Goal: Task Accomplishment & Management: Use online tool/utility

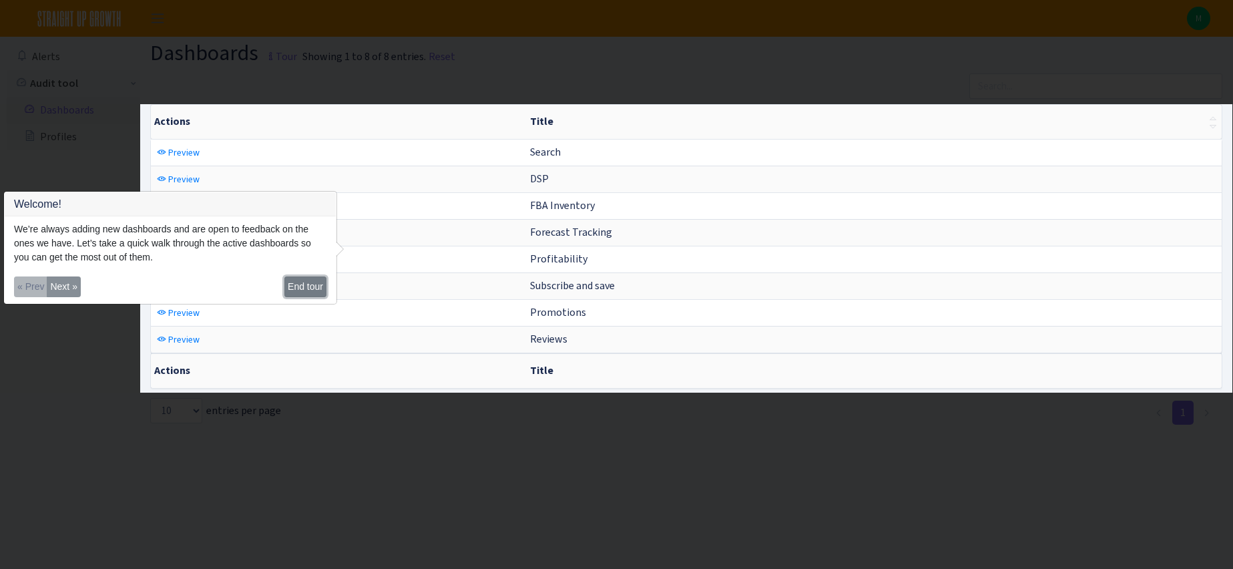
click at [304, 282] on button "End tour" at bounding box center [305, 286] width 42 height 21
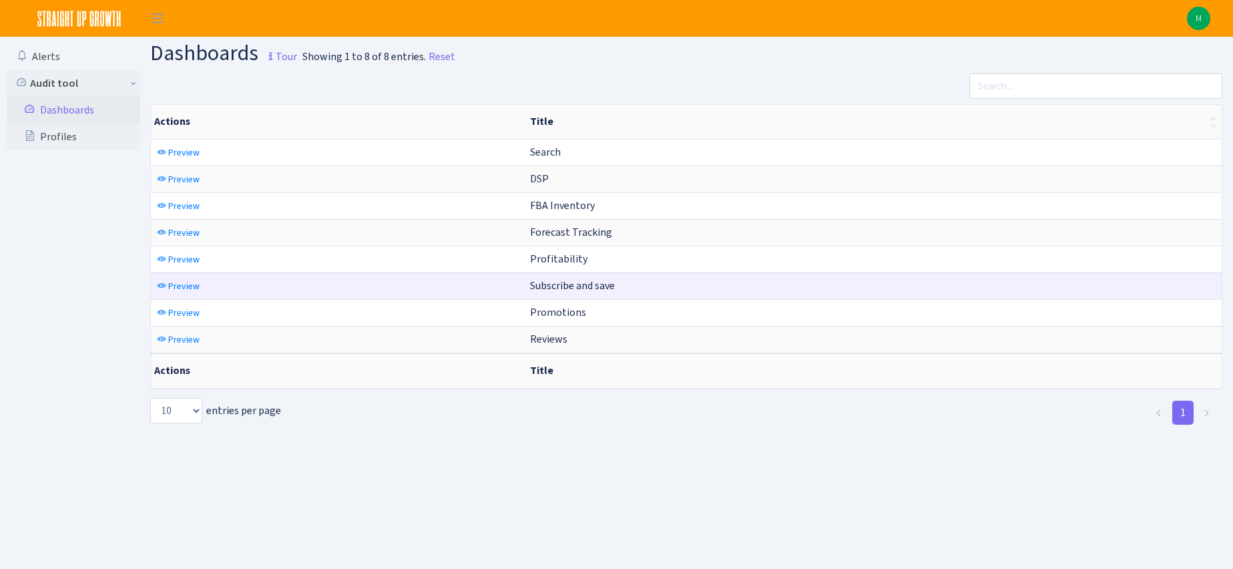
click at [624, 290] on td "Subscribe and save" at bounding box center [873, 285] width 697 height 27
click at [194, 289] on span "Preview" at bounding box center [183, 286] width 31 height 13
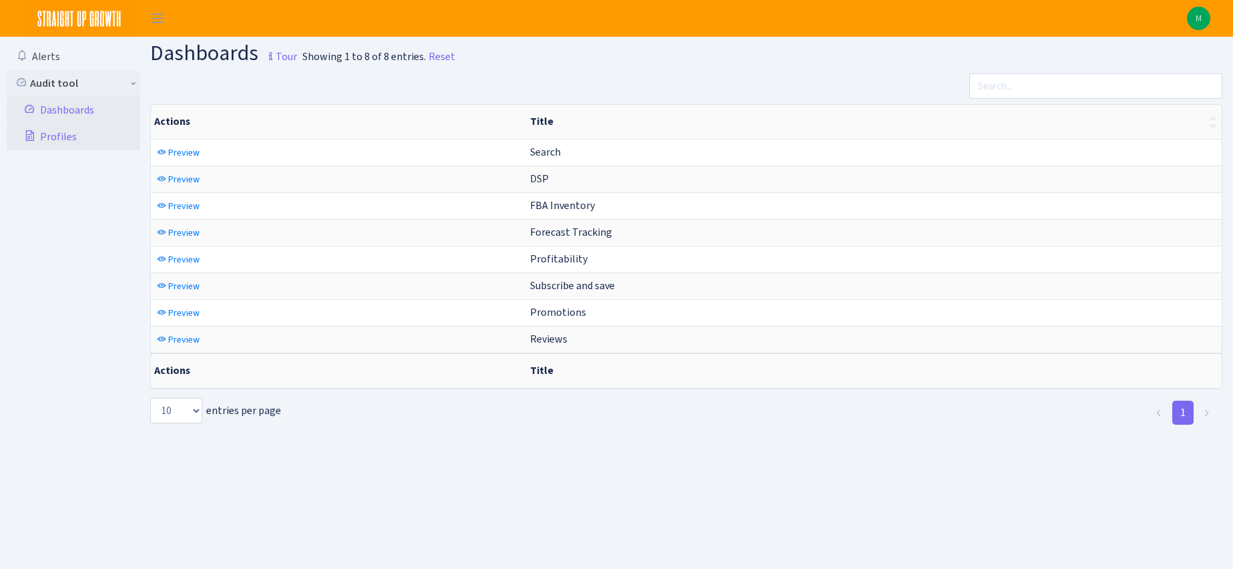
click at [59, 134] on link "Profiles" at bounding box center [74, 137] width 134 height 27
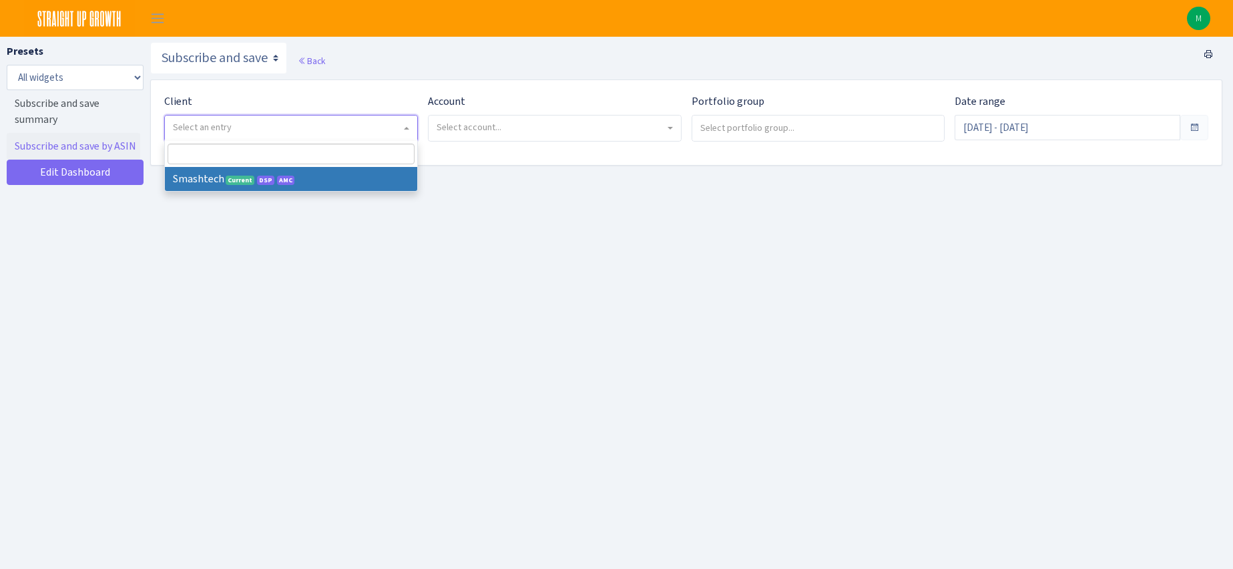
click at [371, 122] on span "Select an entry" at bounding box center [287, 127] width 228 height 13
select select "412"
select select
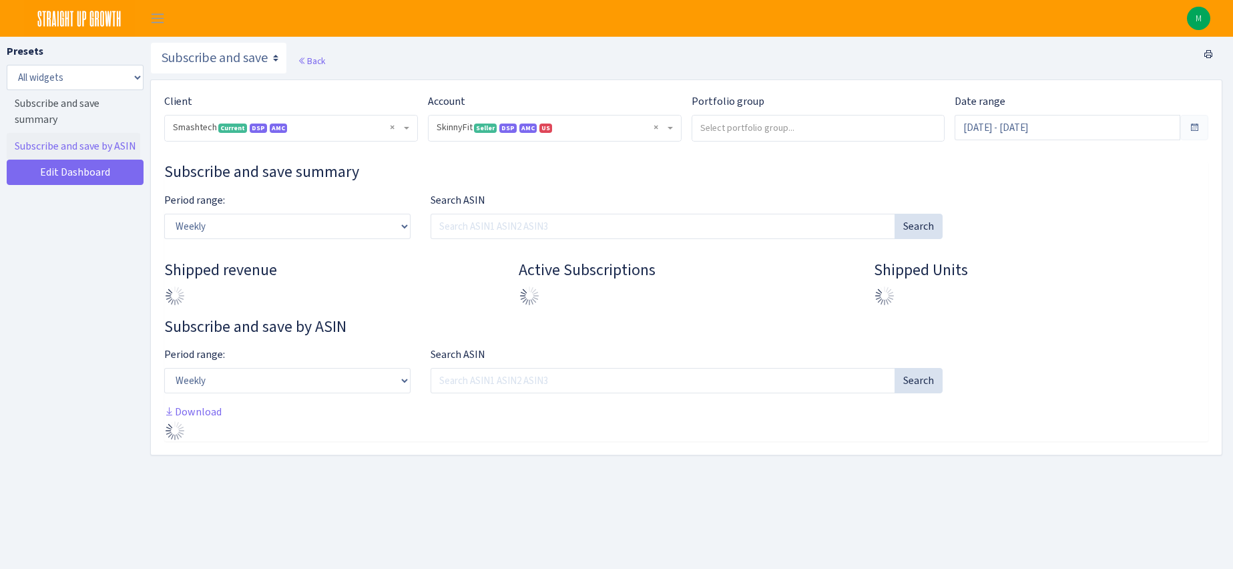
select select "2190990091714203"
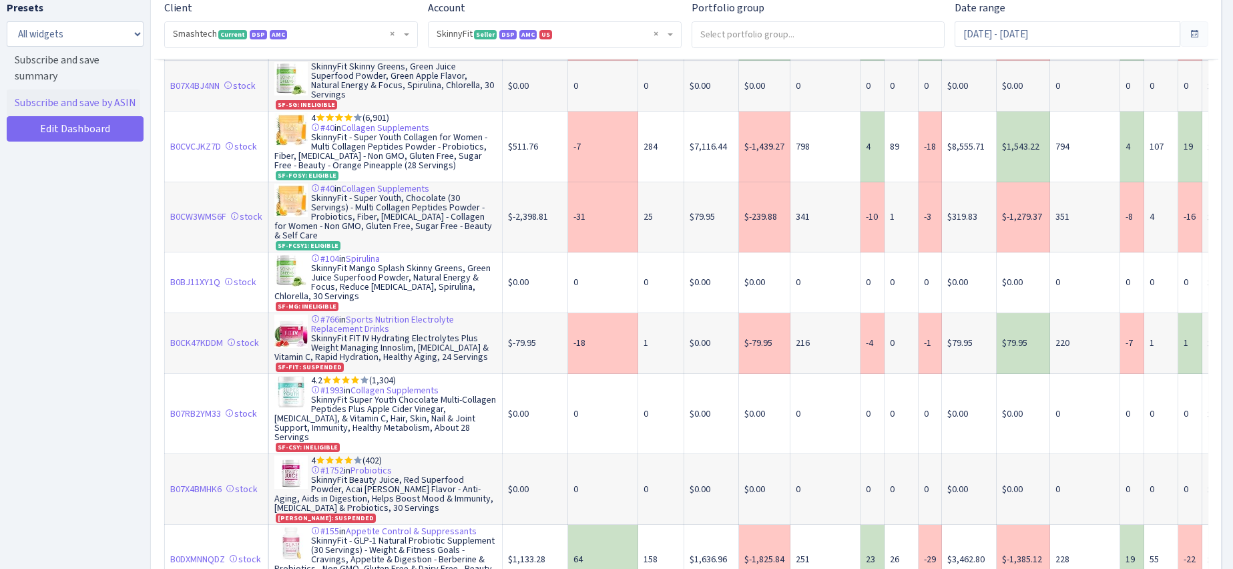
scroll to position [1893, 0]
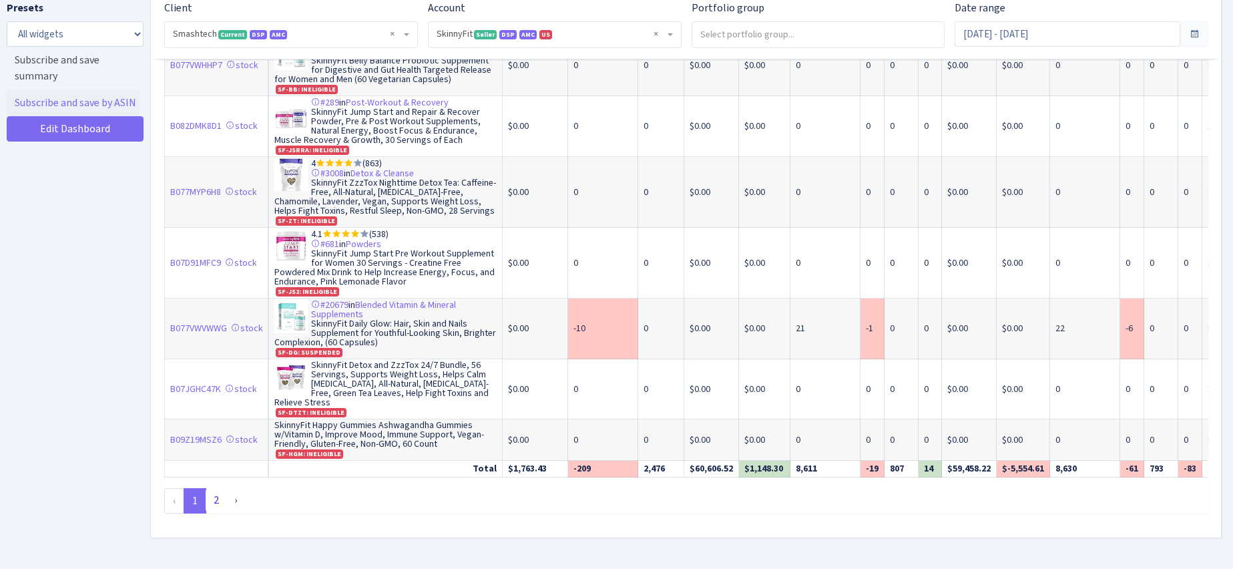
click at [216, 488] on link "2" at bounding box center [216, 500] width 21 height 24
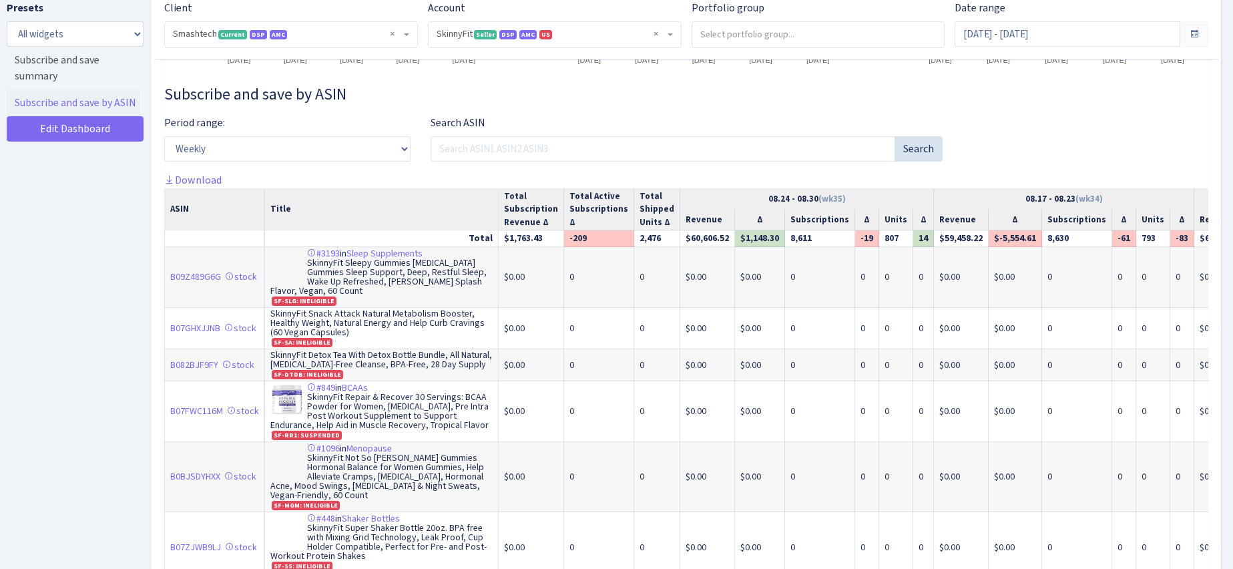
scroll to position [594, 0]
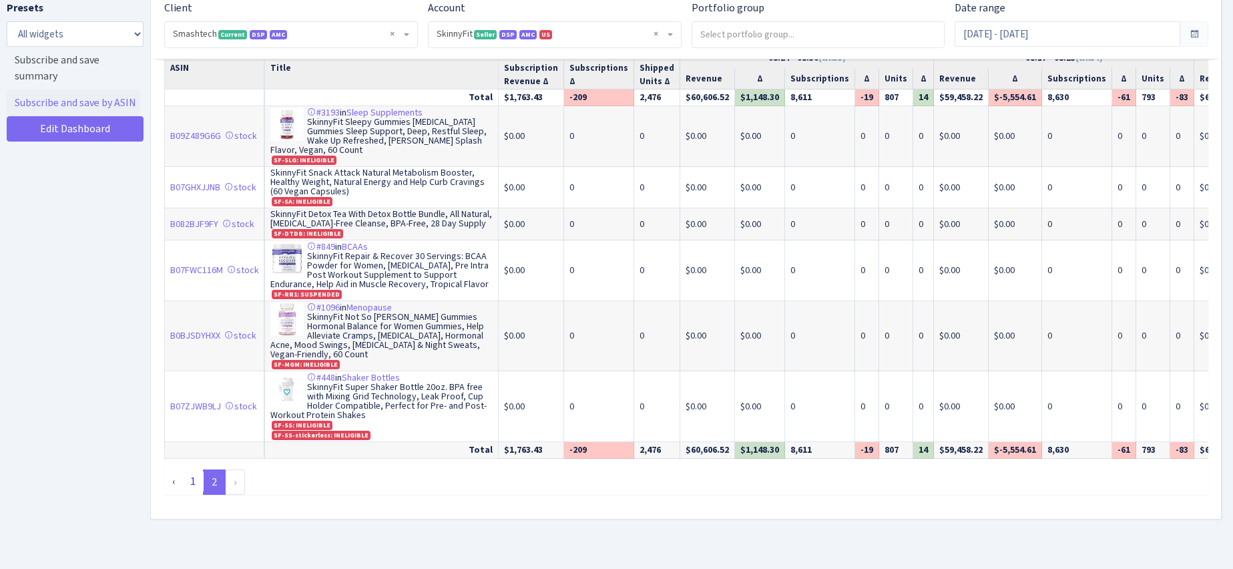
click at [192, 480] on link "1" at bounding box center [192, 481] width 21 height 24
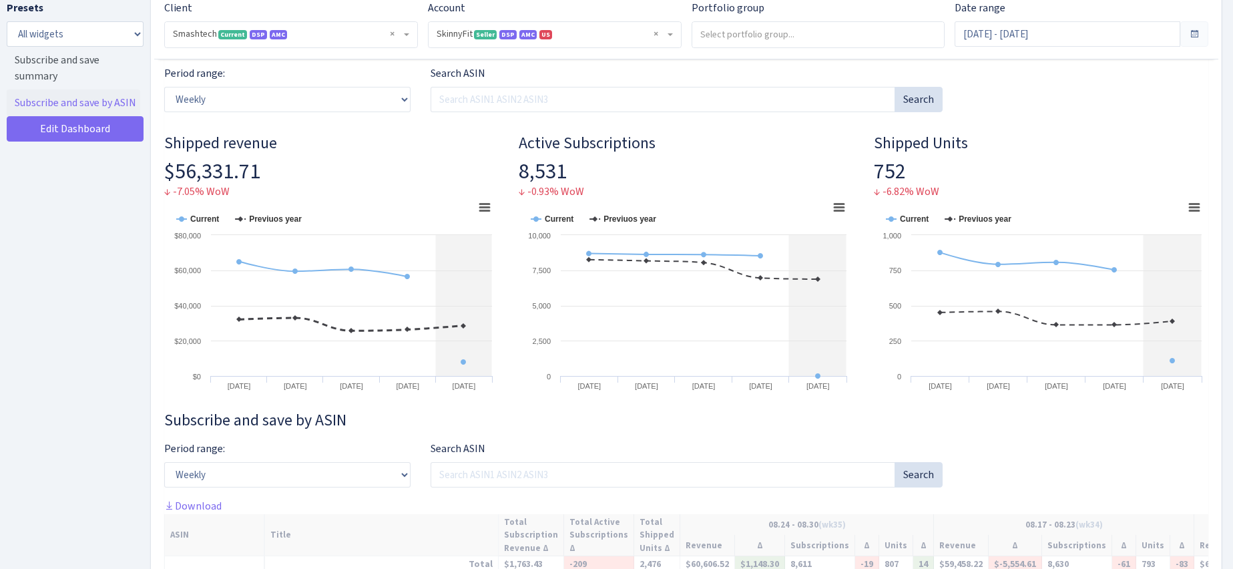
scroll to position [0, 0]
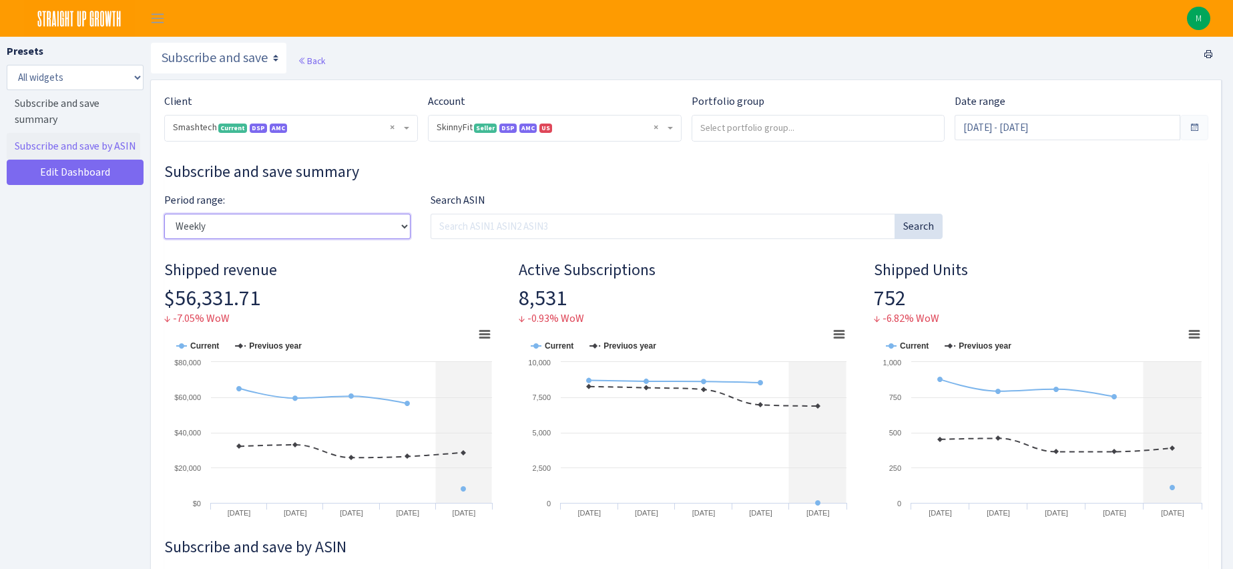
click at [381, 234] on select "Weekly Monthly Quarterly Yearly" at bounding box center [287, 226] width 246 height 25
select select "yearly"
click at [164, 214] on select "Weekly Monthly Quarterly Yearly" at bounding box center [287, 226] width 246 height 25
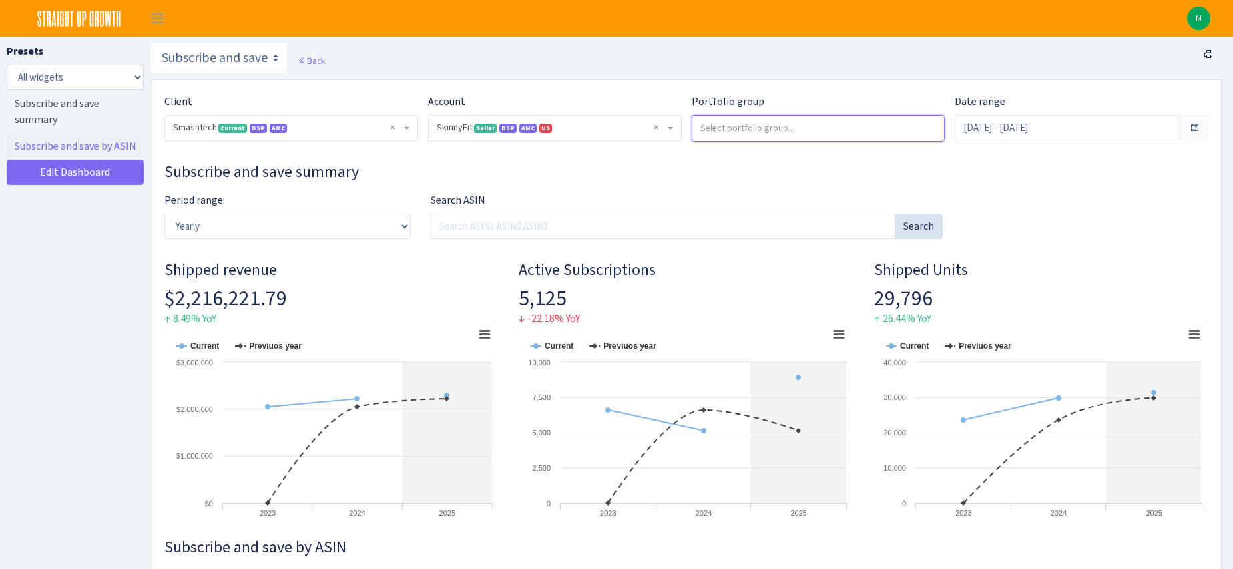
click at [717, 134] on input "search" at bounding box center [818, 127] width 252 height 24
click at [1005, 178] on h3 "Subscribe and save summary" at bounding box center [686, 171] width 1044 height 19
click at [1004, 134] on input "[DATE] - [DATE]" at bounding box center [1068, 127] width 226 height 25
click at [790, 165] on h3 "Subscribe and save summary" at bounding box center [686, 171] width 1044 height 19
click at [109, 168] on link "Edit Dashboard" at bounding box center [75, 172] width 137 height 25
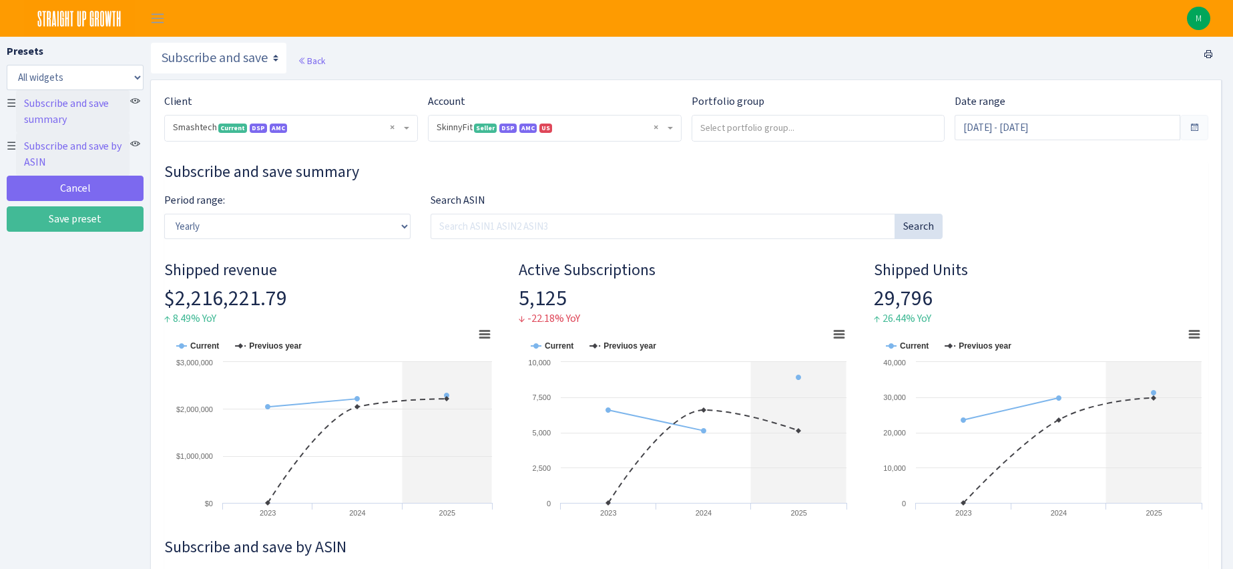
click at [97, 111] on link "Subscribe and save summary" at bounding box center [72, 111] width 113 height 43
click at [258, 59] on select "Search DSP FBA Inventory Forecast Tracking Profitability Subscribe and save Pro…" at bounding box center [218, 58] width 137 height 32
click at [150, 42] on select "Search DSP FBA Inventory Forecast Tracking Profitability Subscribe and save Pro…" at bounding box center [218, 58] width 137 height 32
click at [1194, 334] on icon at bounding box center [1194, 333] width 9 height 7
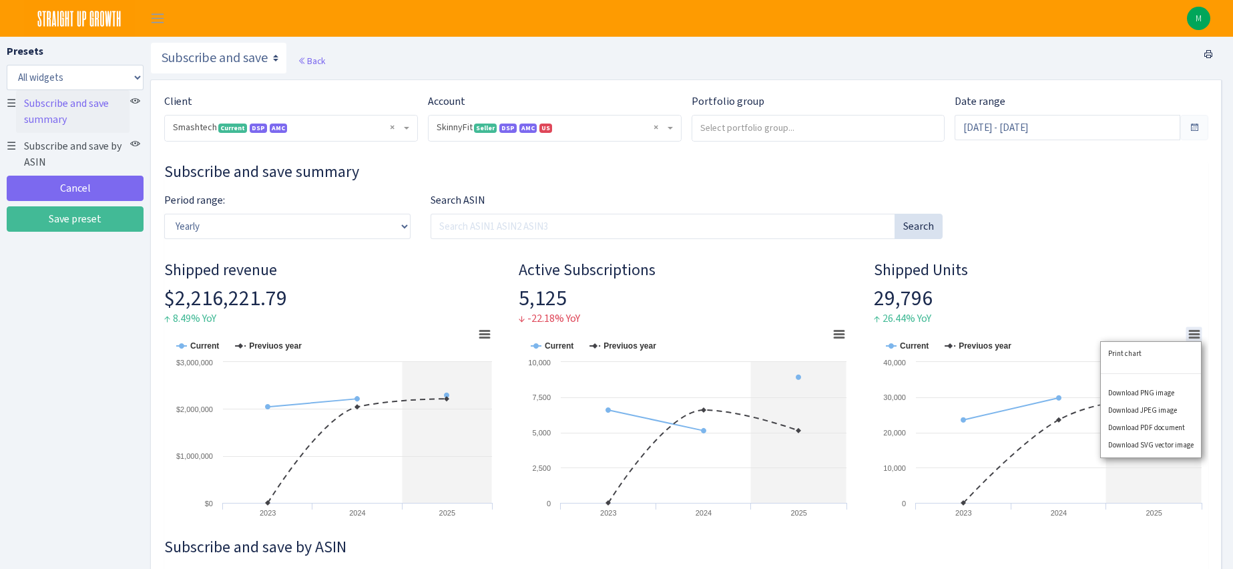
click at [1124, 240] on div "Period range: Weekly Monthly Quarterly Yearly Search ASIN Search" at bounding box center [686, 220] width 1064 height 57
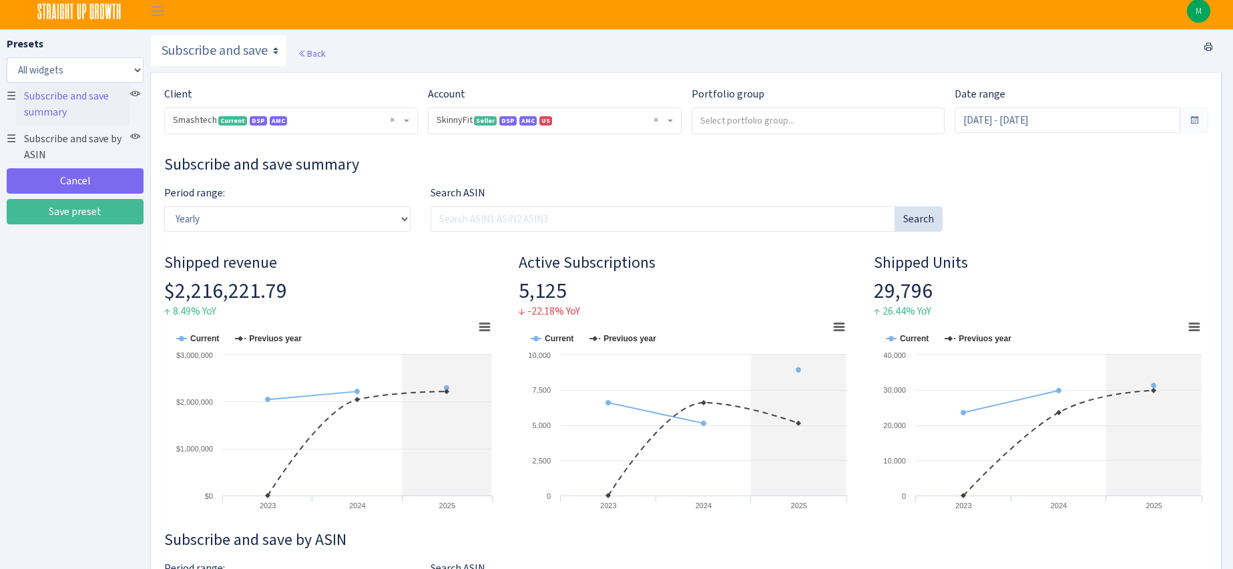
scroll to position [11, 0]
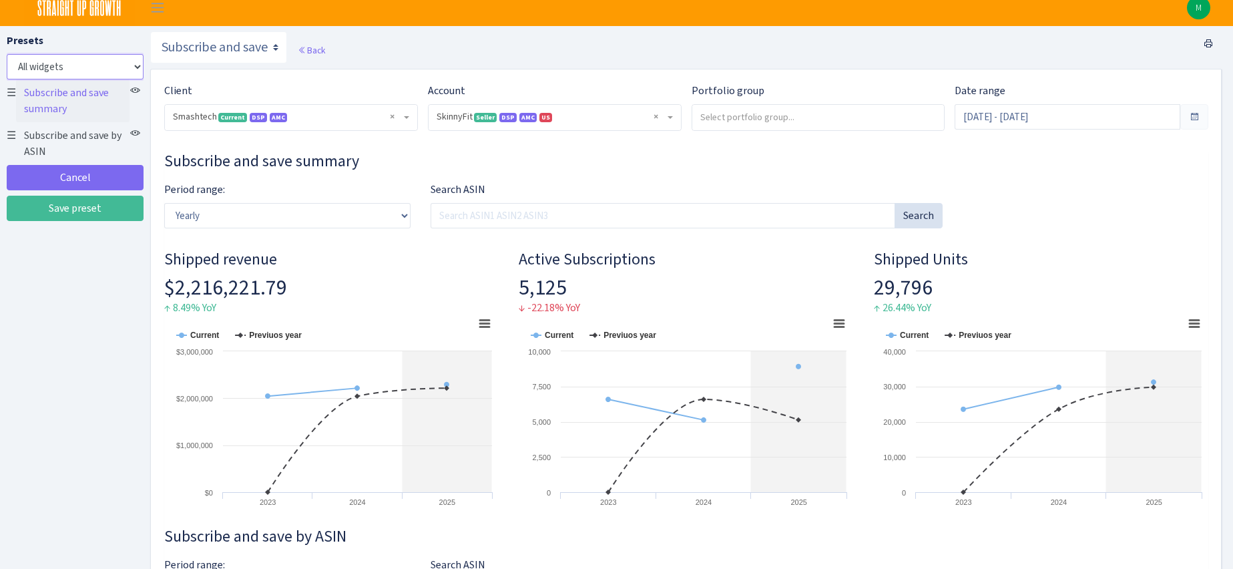
click at [120, 67] on select "All widgets" at bounding box center [75, 66] width 137 height 25
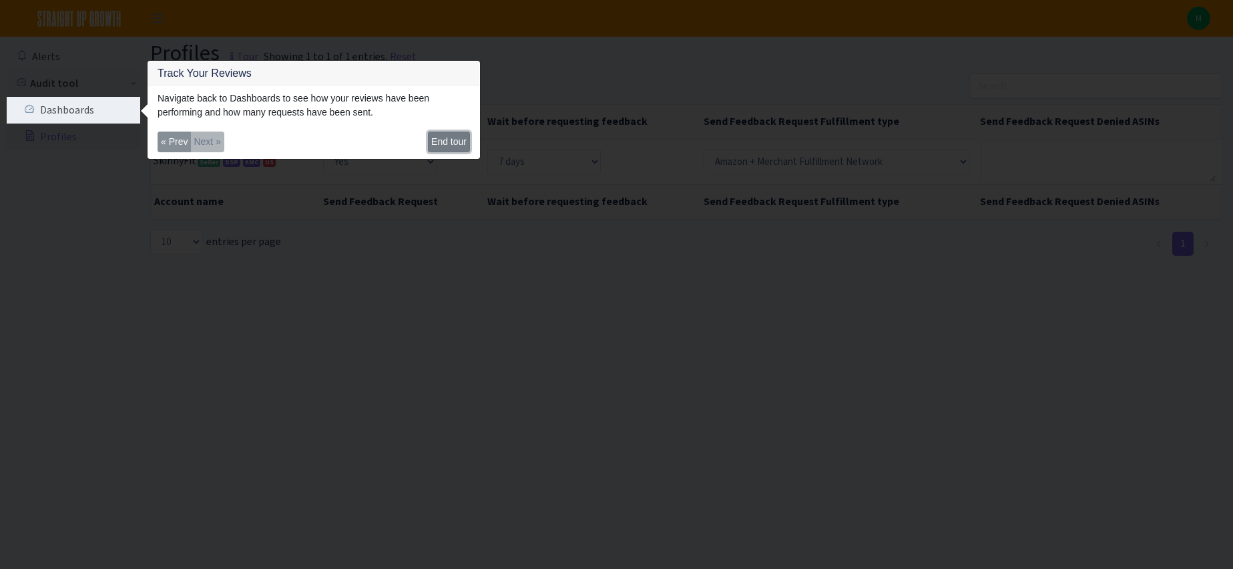
click at [438, 147] on button "End tour" at bounding box center [449, 142] width 42 height 21
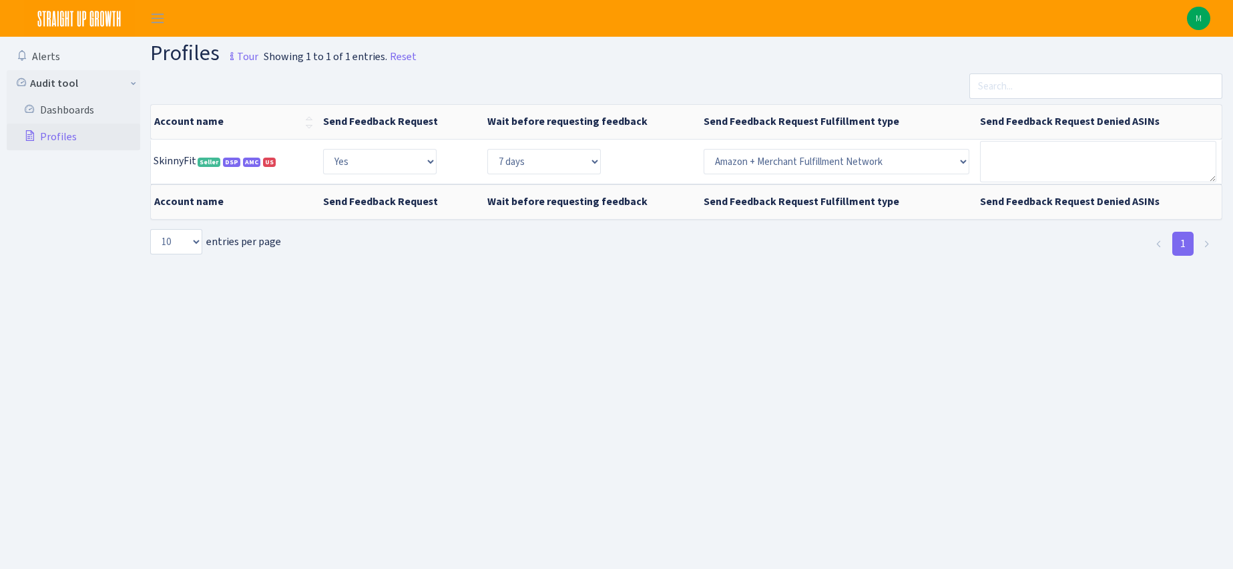
click at [89, 21] on img at bounding box center [79, 18] width 111 height 37
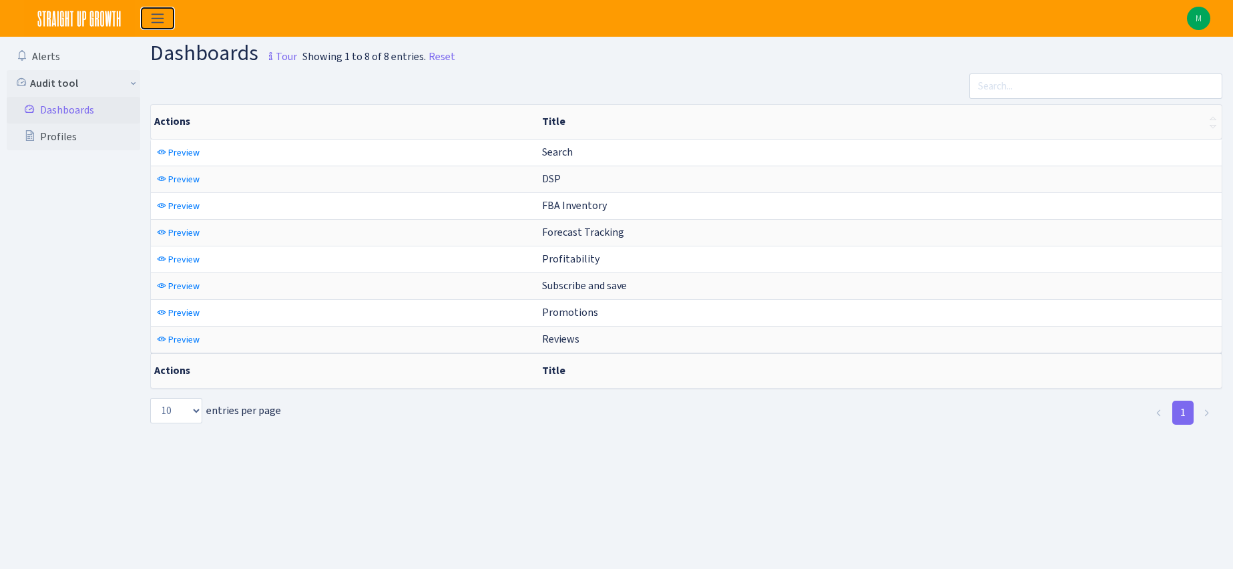
click at [160, 20] on span "Toggle navigation" at bounding box center [158, 18] width 20 height 15
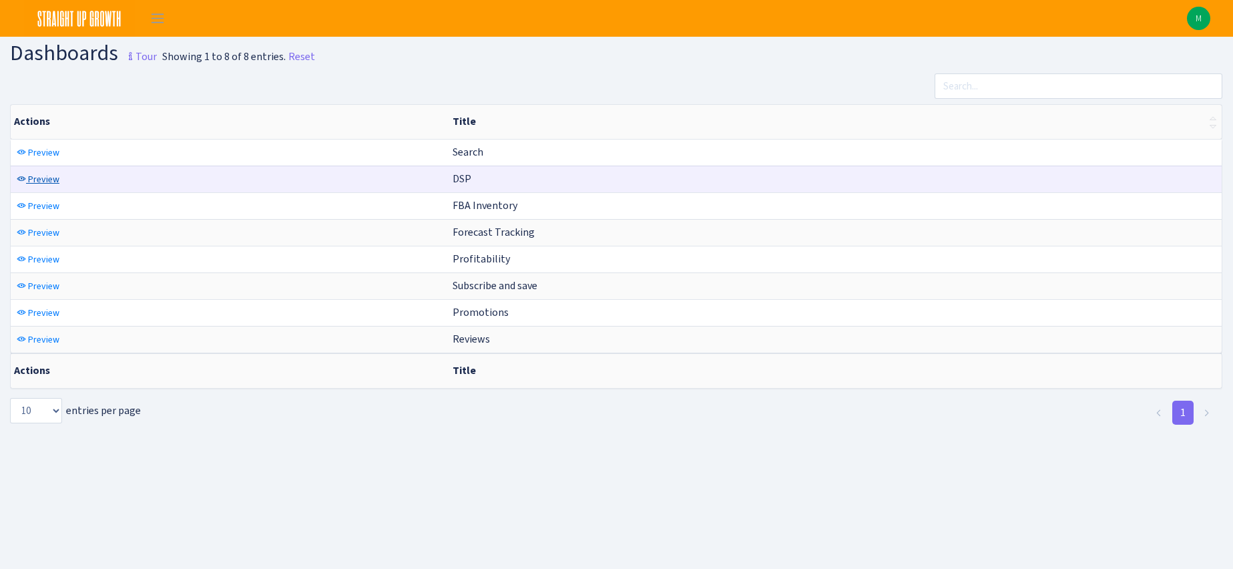
click at [51, 177] on span "Preview" at bounding box center [43, 179] width 31 height 13
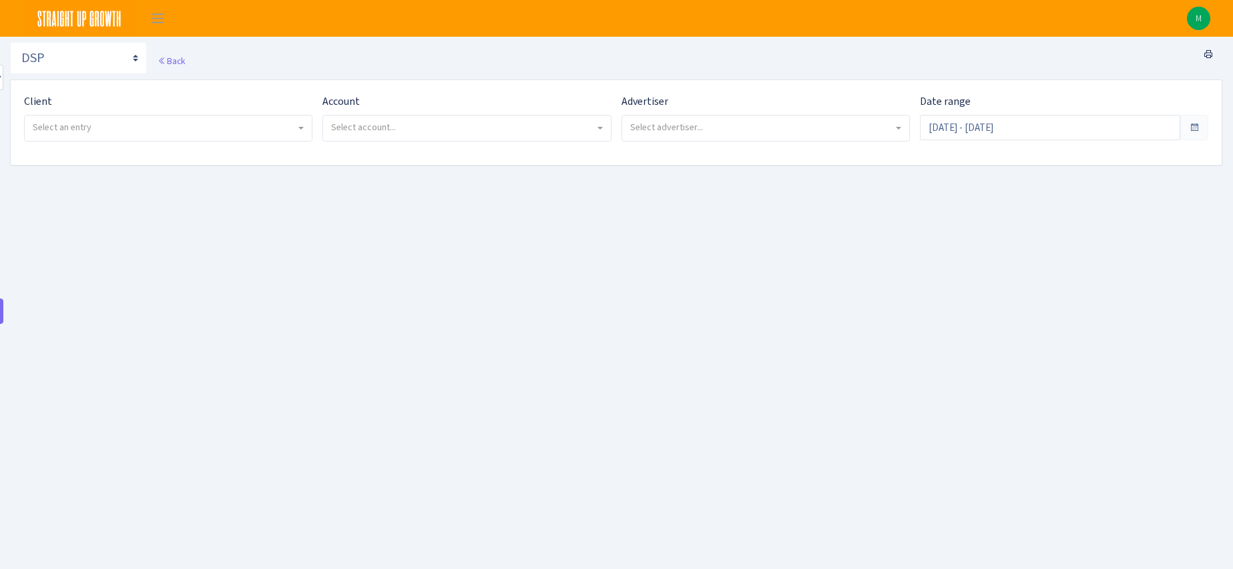
click at [168, 126] on span "Select an entry" at bounding box center [164, 127] width 263 height 13
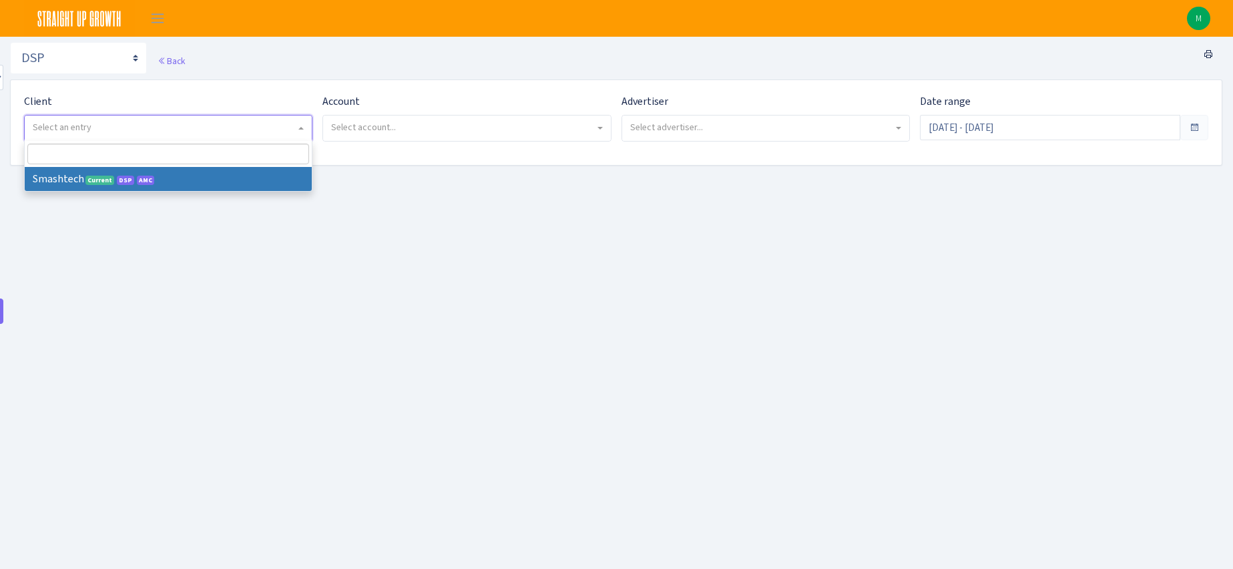
select select "412"
select select
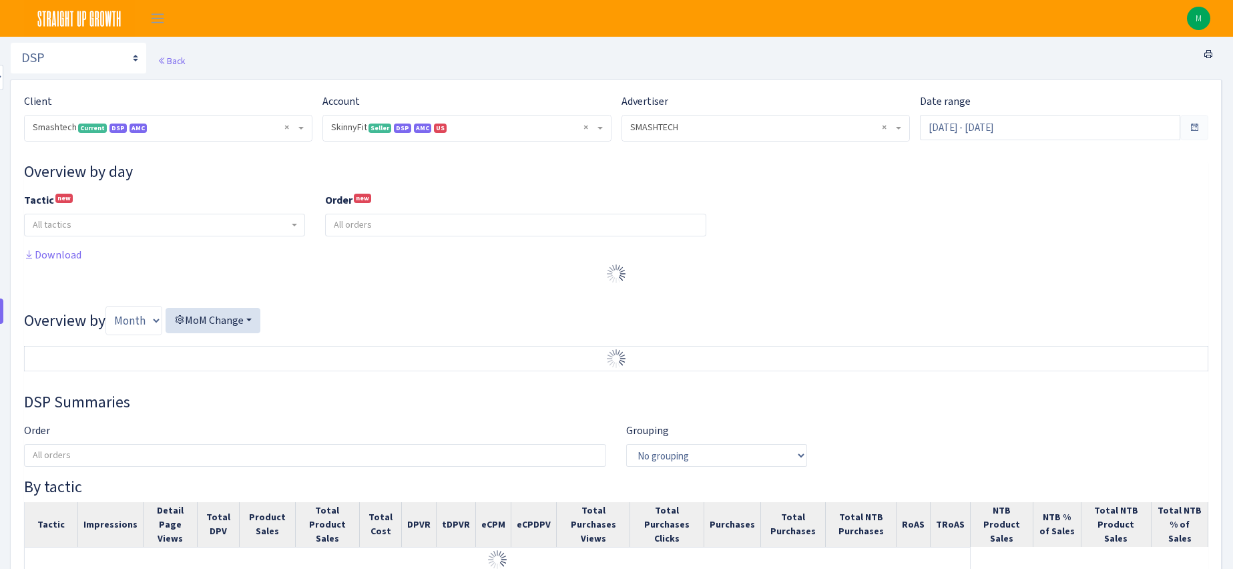
select select "2190990091714203"
select select "591589175218684148"
select select
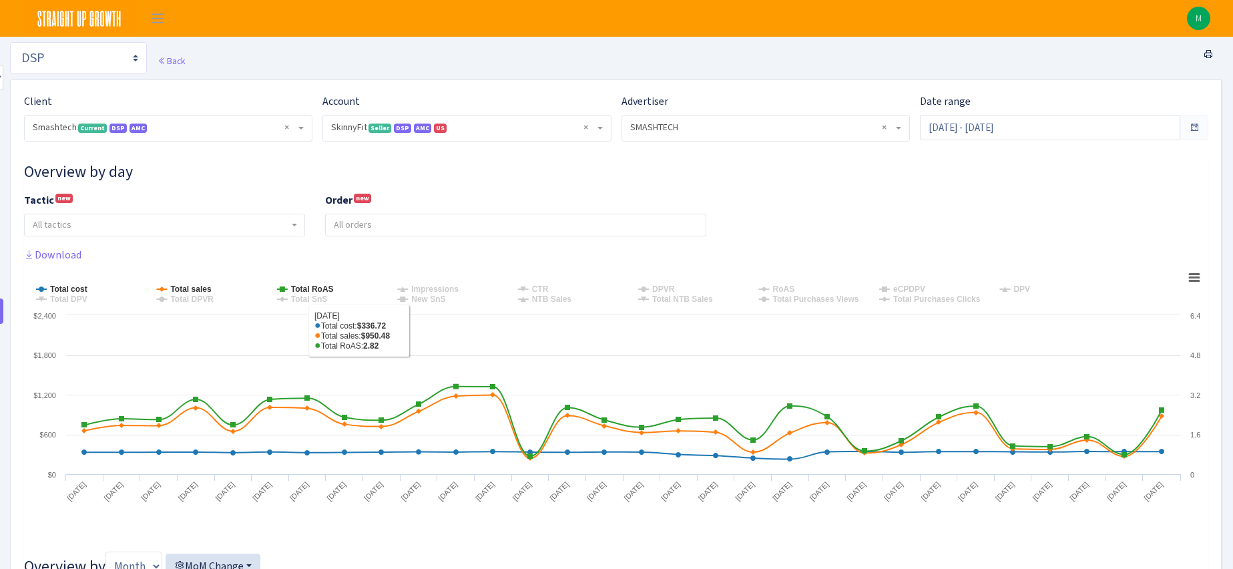
click at [98, 55] on select "Search DSP FBA Inventory Forecast Tracking Profitability Subscribe and save Pro…" at bounding box center [78, 58] width 137 height 32
select select "https://straightupgrowth.com/admin/dashboard/19/show"
click at [10, 42] on select "Search DSP FBA Inventory Forecast Tracking Profitability Subscribe and save Pro…" at bounding box center [78, 58] width 137 height 32
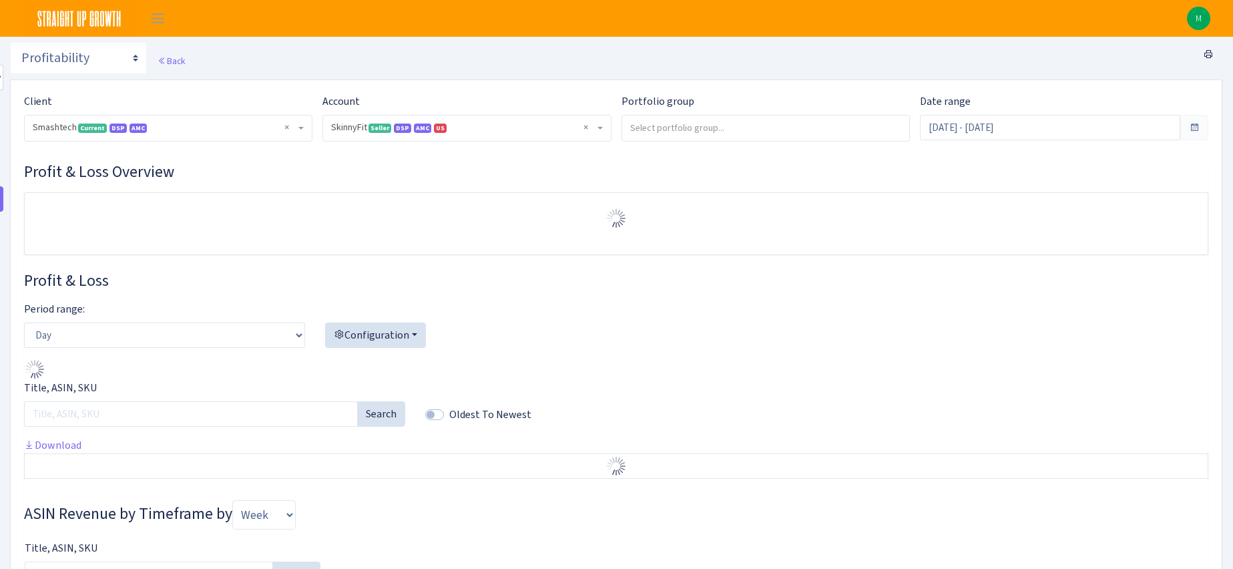
select select "2190990091714203"
